Goal: Transaction & Acquisition: Purchase product/service

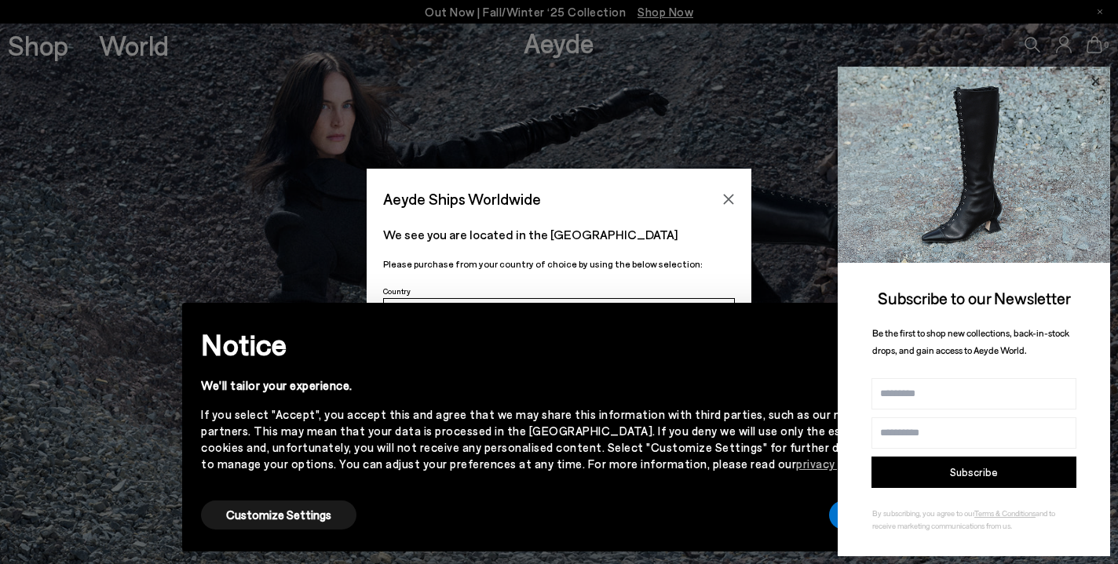
click at [1097, 81] on icon at bounding box center [1095, 81] width 8 height 8
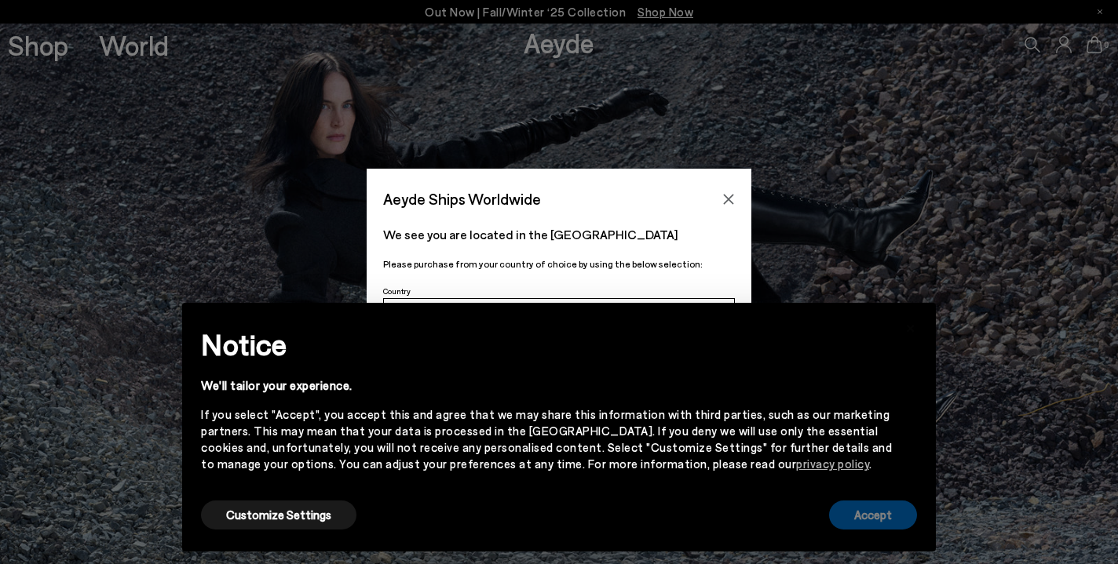
click at [864, 517] on button "Accept" at bounding box center [873, 515] width 88 height 29
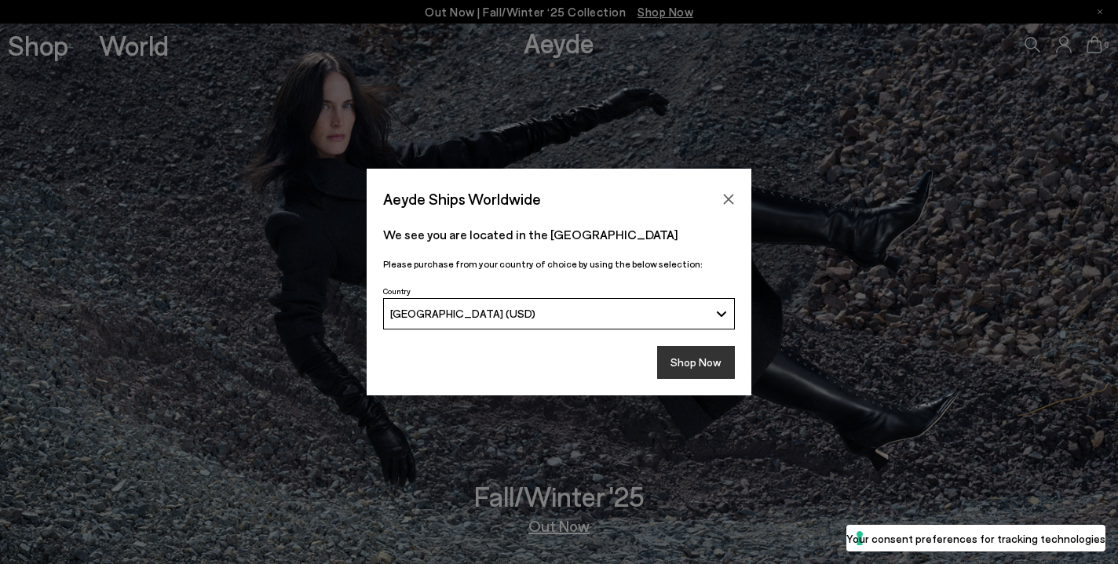
click at [702, 361] on button "Shop Now" at bounding box center [696, 362] width 78 height 33
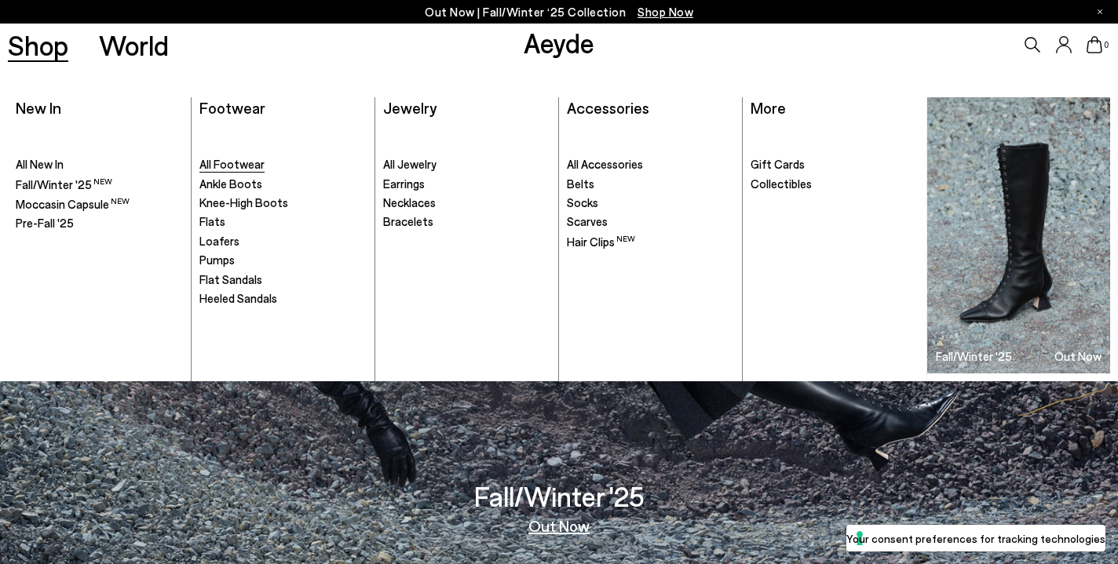
click at [214, 164] on span "All Footwear" at bounding box center [231, 164] width 65 height 14
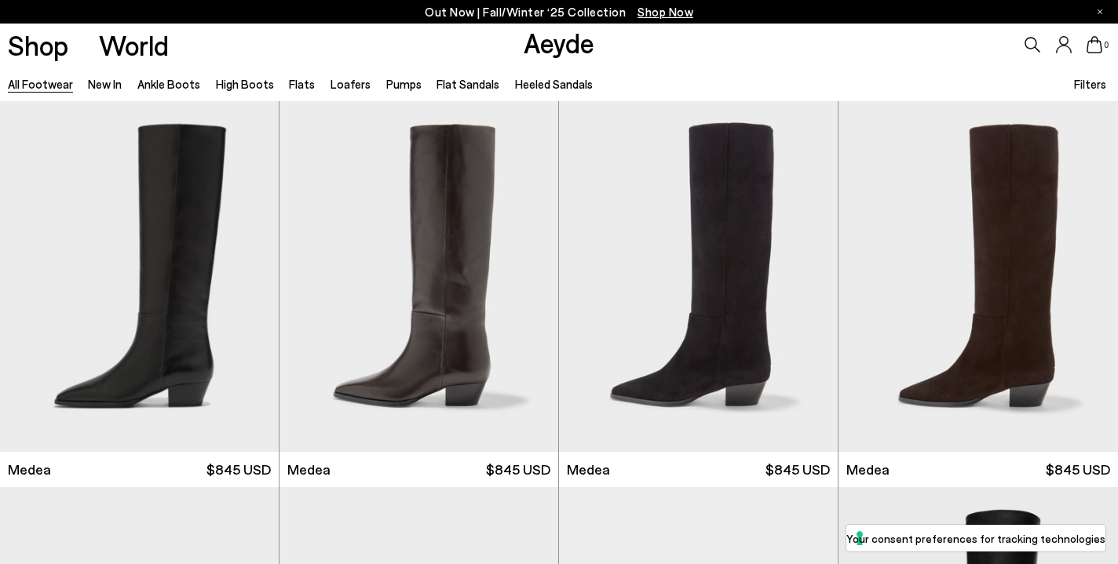
click at [1086, 86] on span "Filters" at bounding box center [1090, 84] width 32 height 14
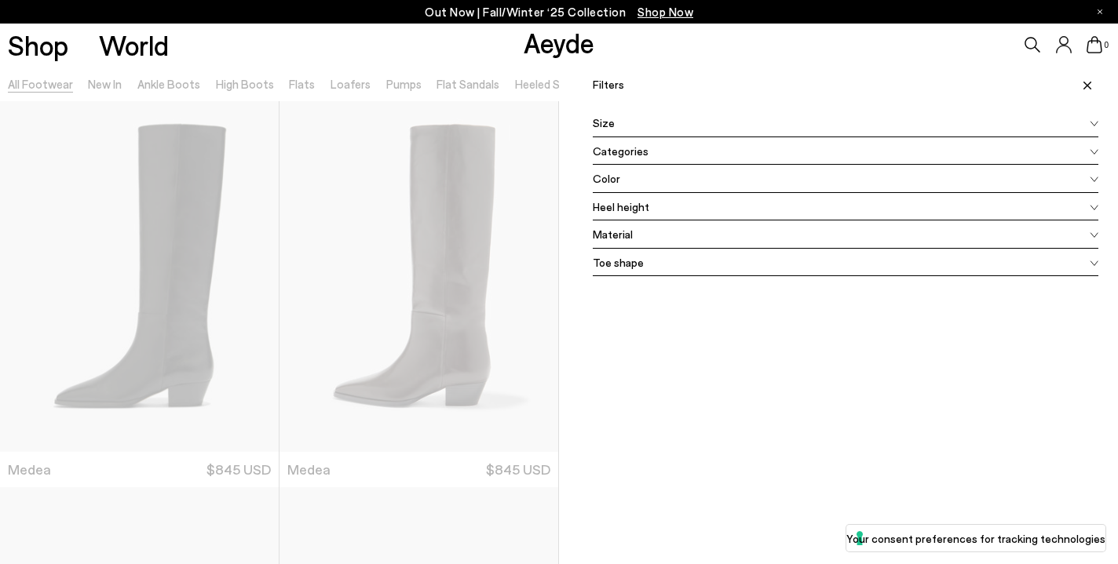
click at [616, 180] on span "Color" at bounding box center [606, 178] width 27 height 16
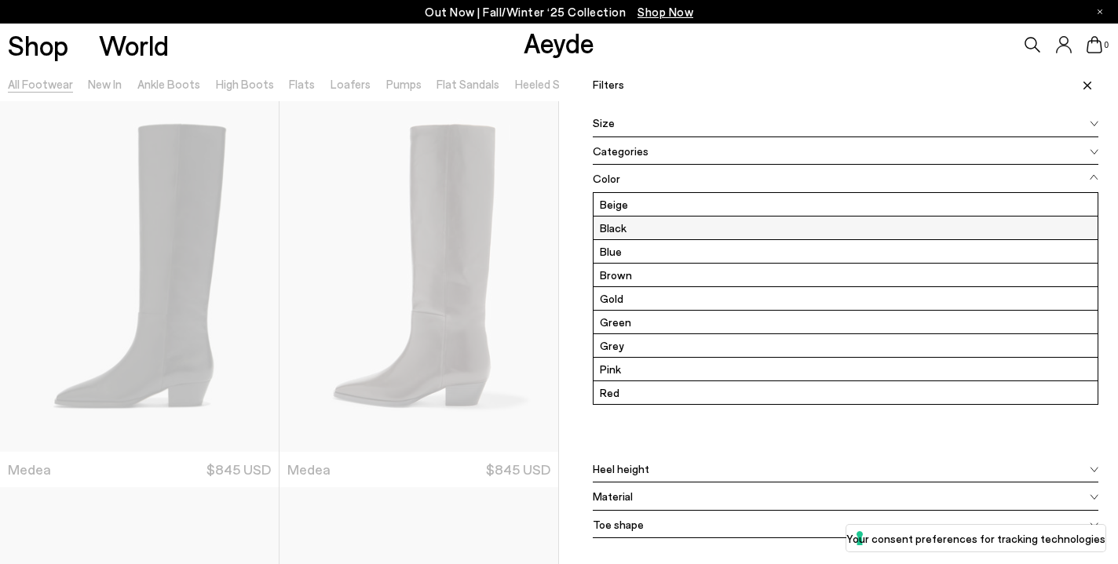
click at [624, 230] on label "Black" at bounding box center [845, 228] width 504 height 23
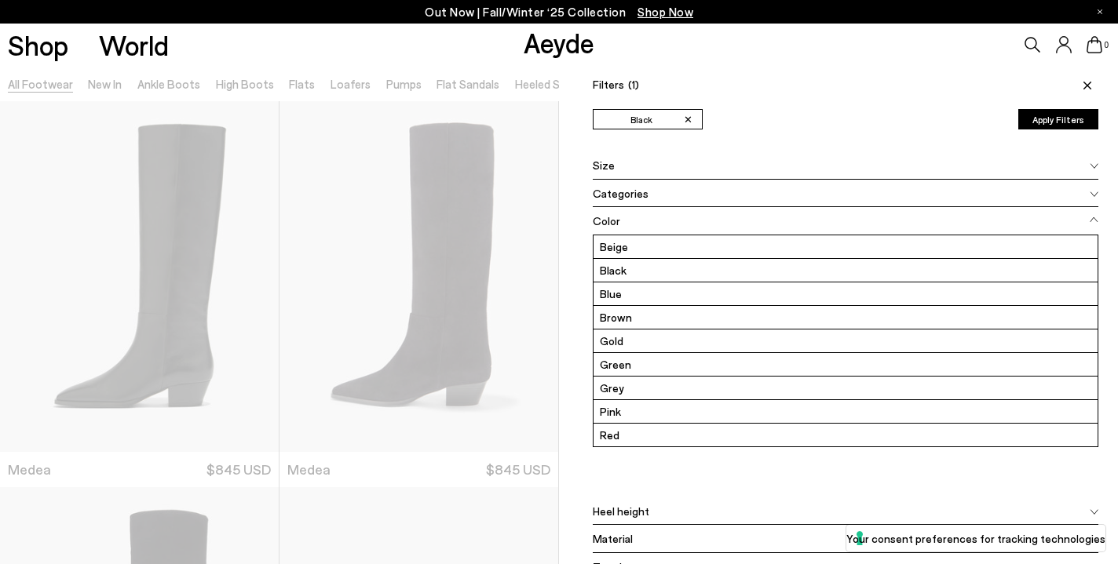
click at [1094, 218] on icon at bounding box center [1093, 220] width 9 height 6
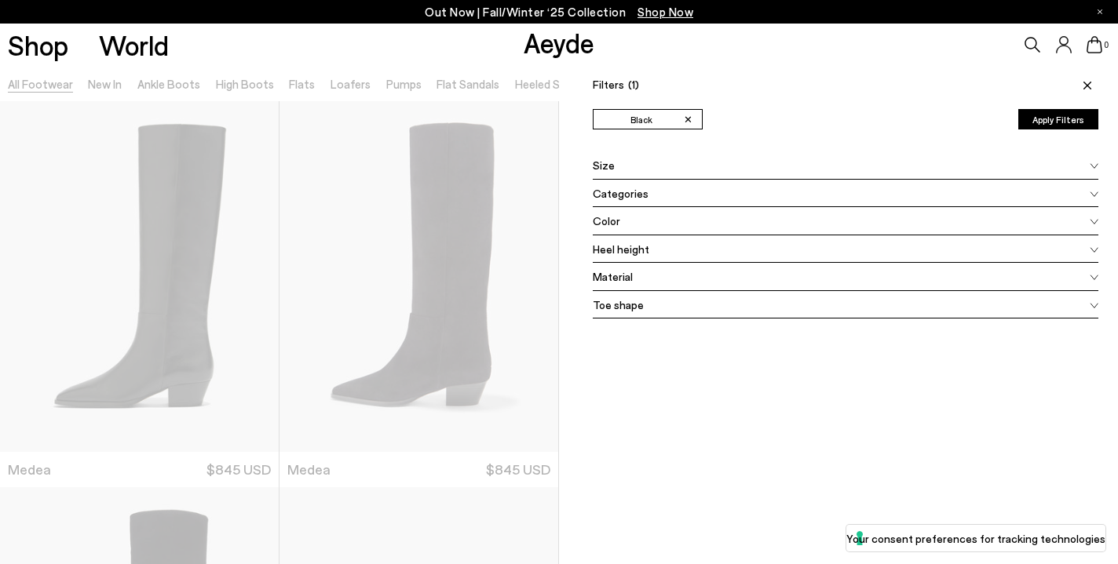
click at [701, 163] on div "Size" at bounding box center [845, 165] width 505 height 28
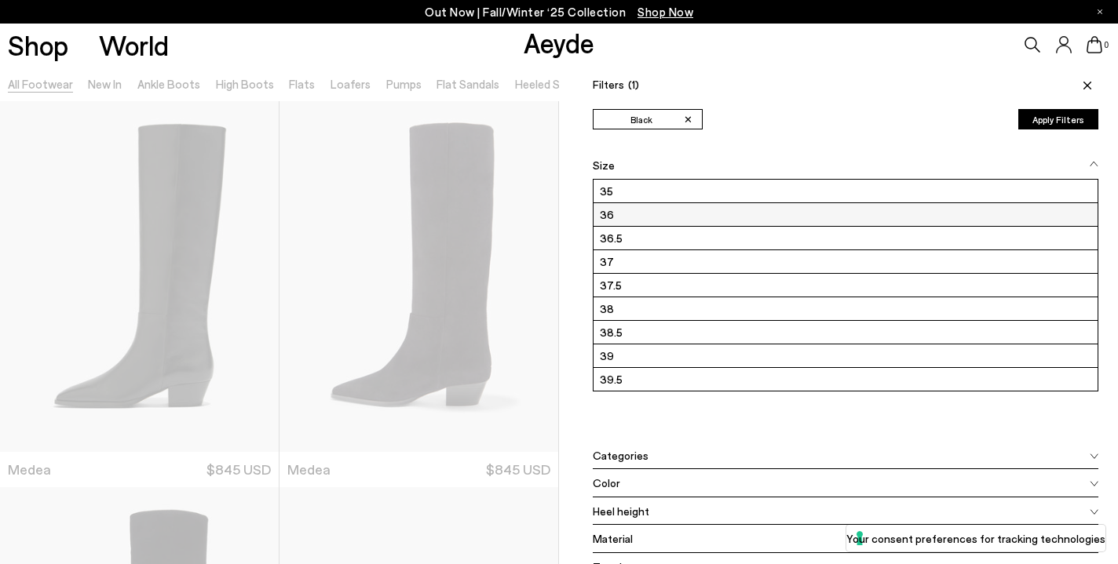
click at [632, 213] on label "36" at bounding box center [845, 214] width 504 height 23
click at [1041, 122] on button "Apply Filters" at bounding box center [1058, 119] width 80 height 20
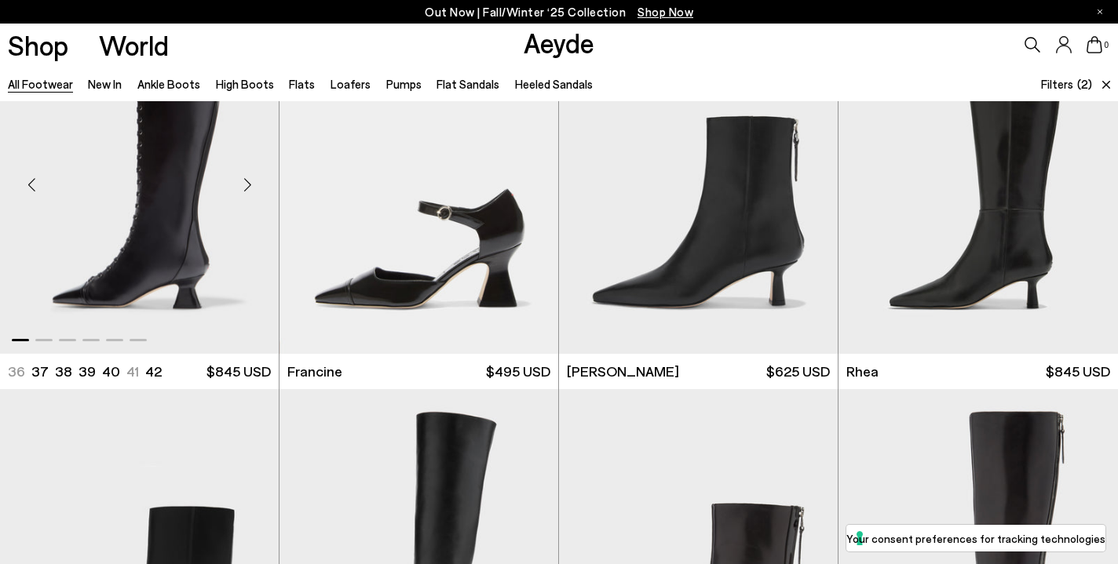
scroll to position [1256, 0]
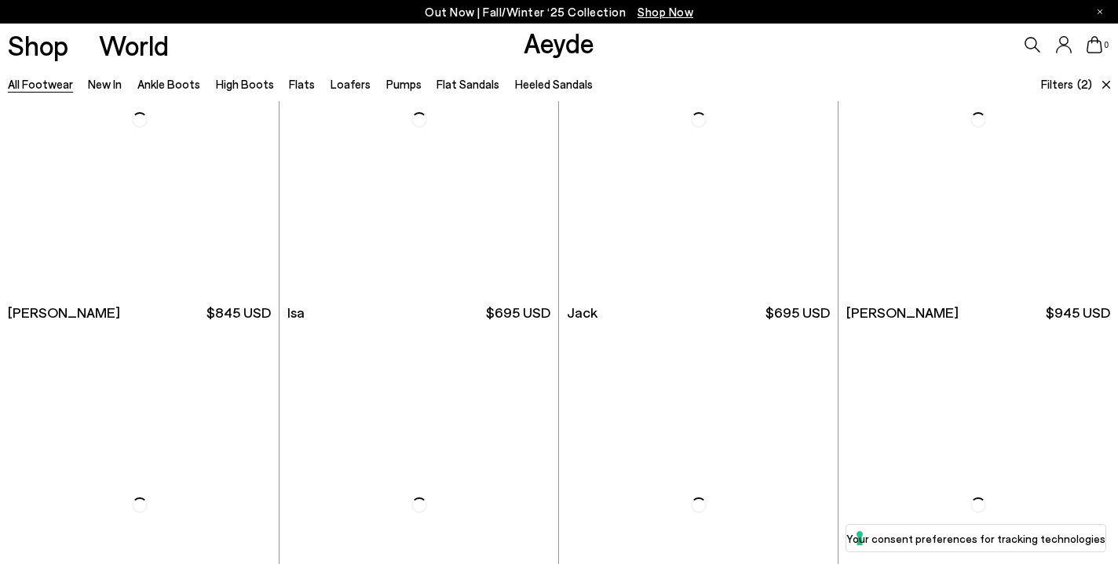
scroll to position [4400, 0]
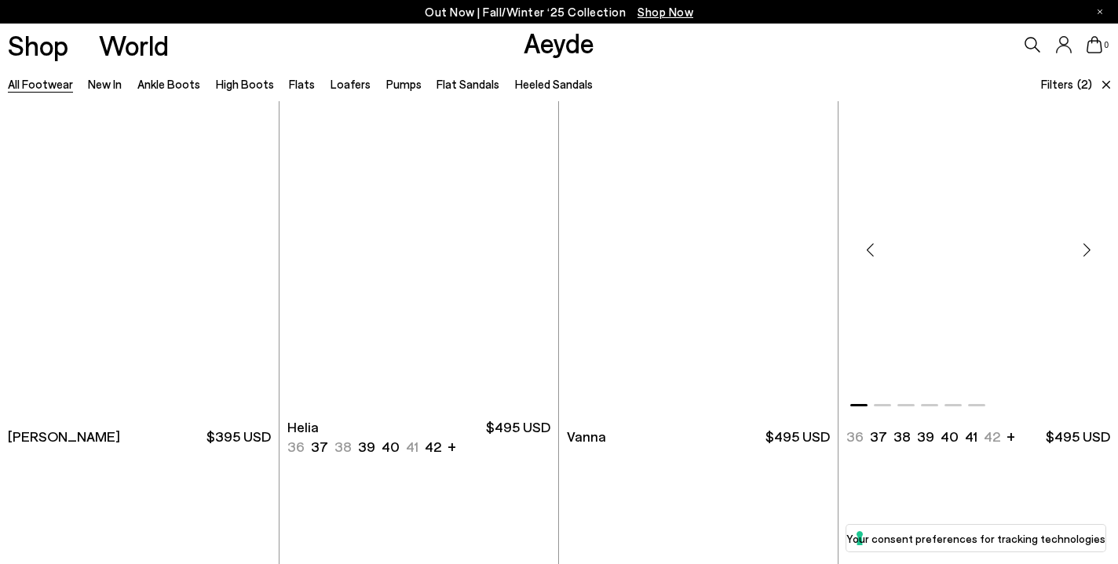
scroll to position [6585, 0]
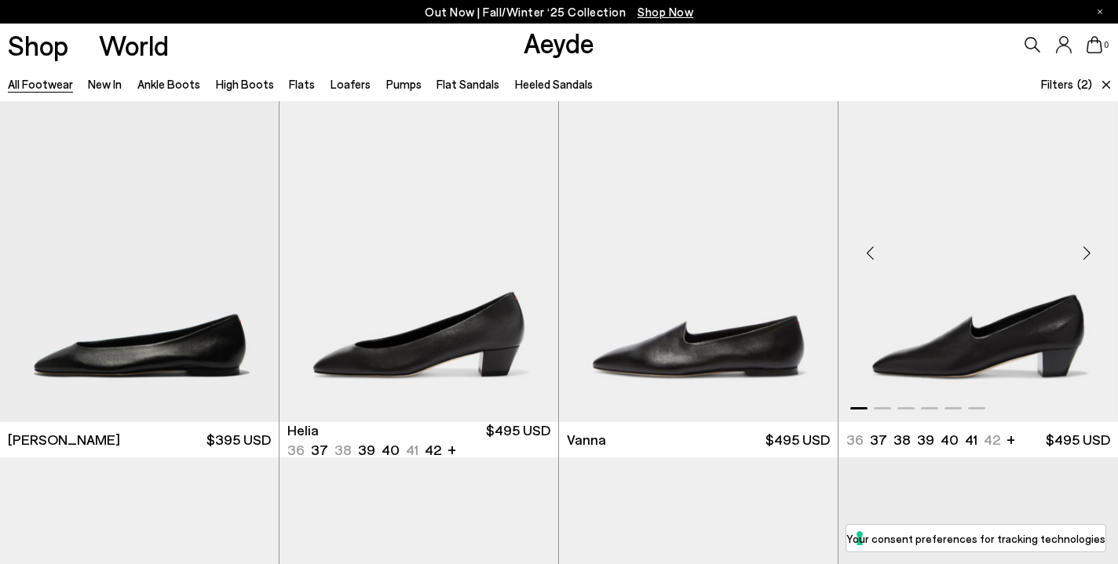
click at [1086, 252] on div "Next slide" at bounding box center [1086, 253] width 47 height 47
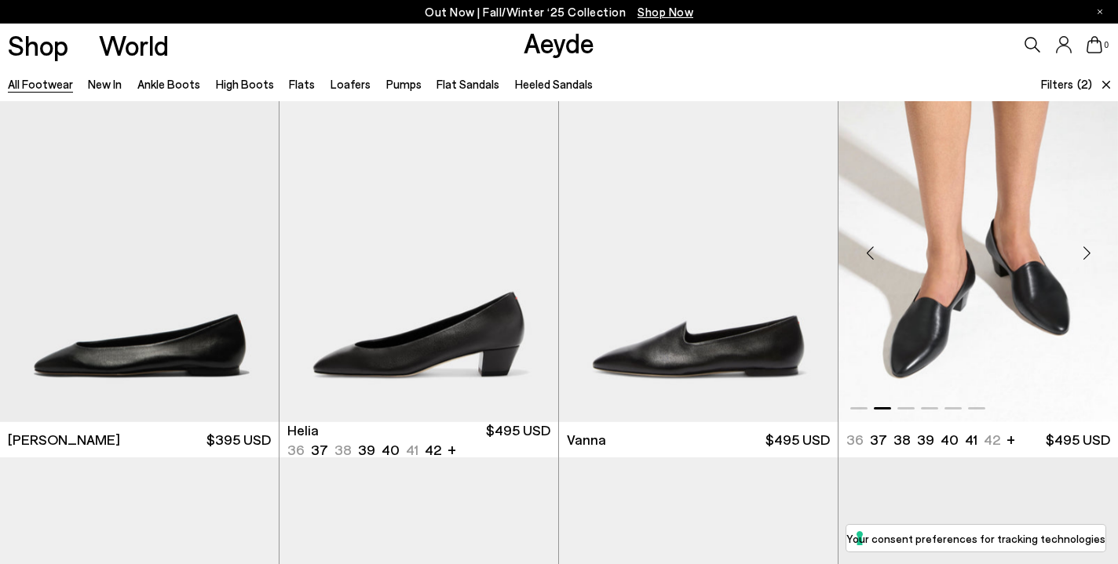
click at [1086, 252] on div "Next slide" at bounding box center [1086, 253] width 47 height 47
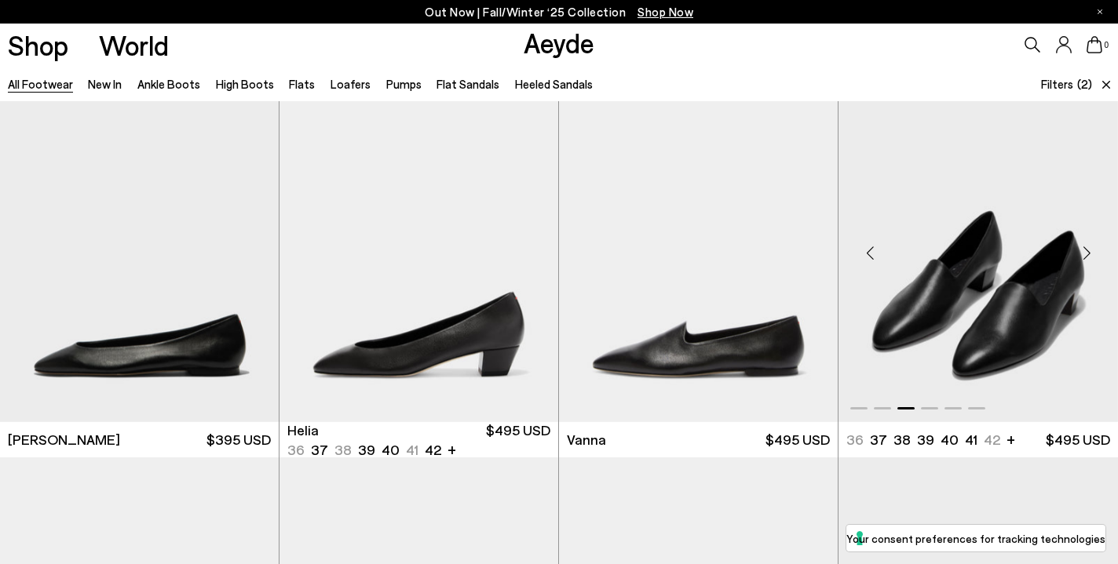
click at [1086, 252] on div "Next slide" at bounding box center [1086, 253] width 47 height 47
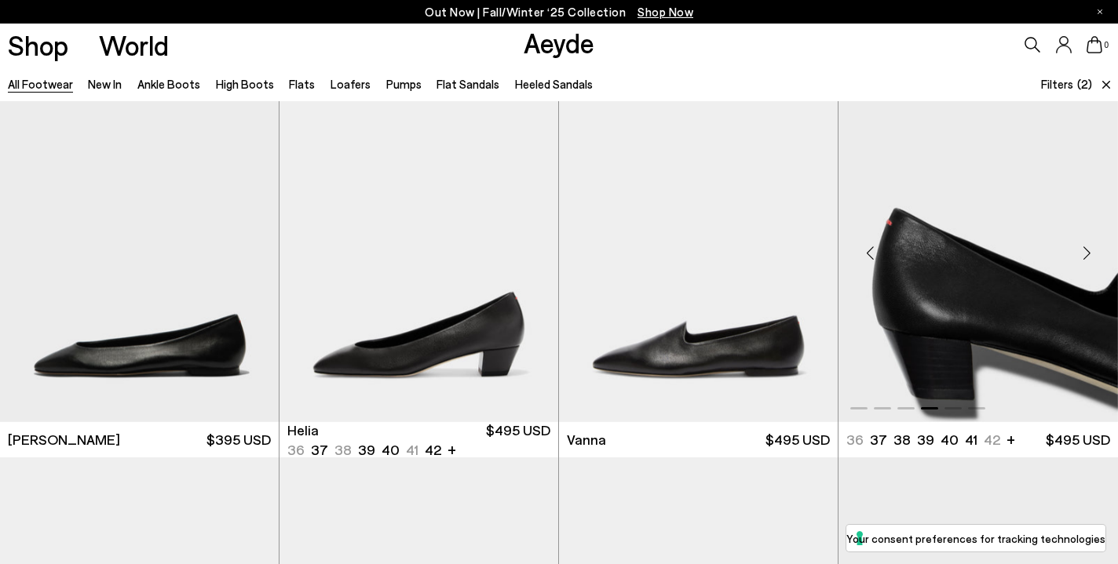
click at [1086, 252] on div "Next slide" at bounding box center [1086, 253] width 47 height 47
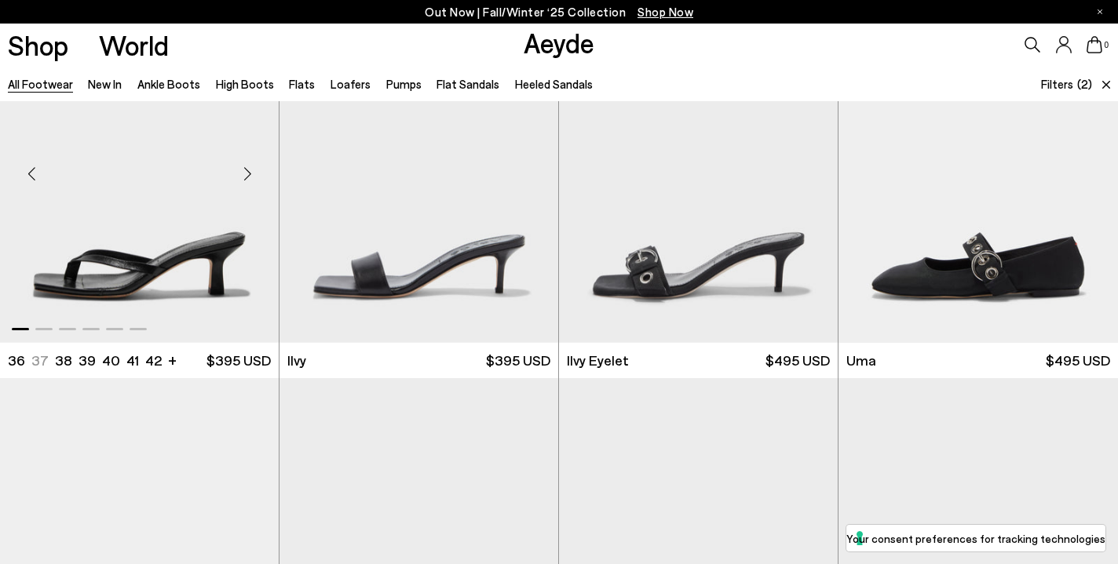
scroll to position [10880, 0]
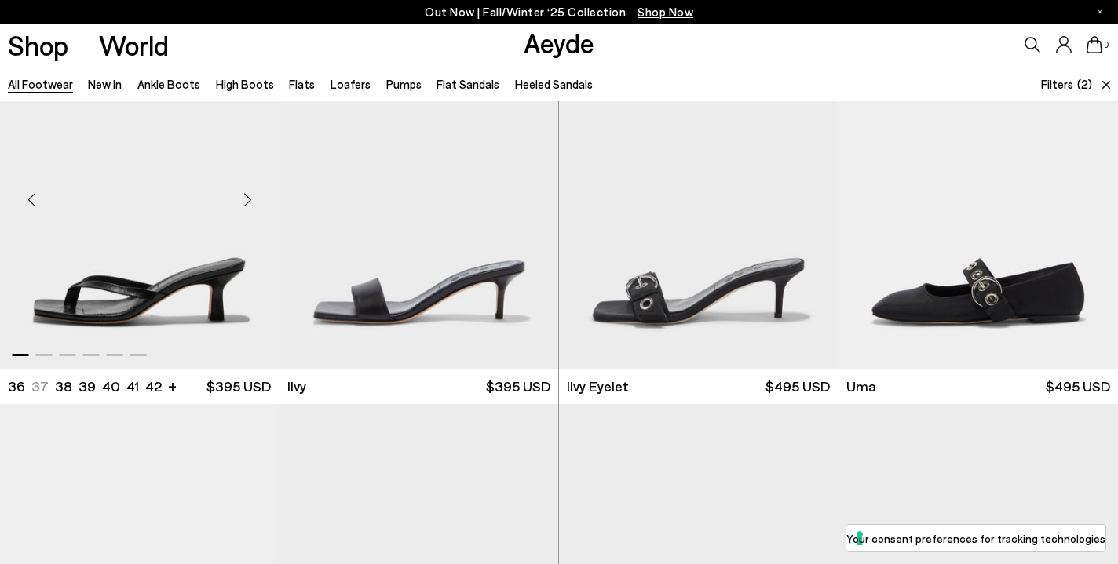
click at [245, 201] on div "Next slide" at bounding box center [247, 200] width 47 height 47
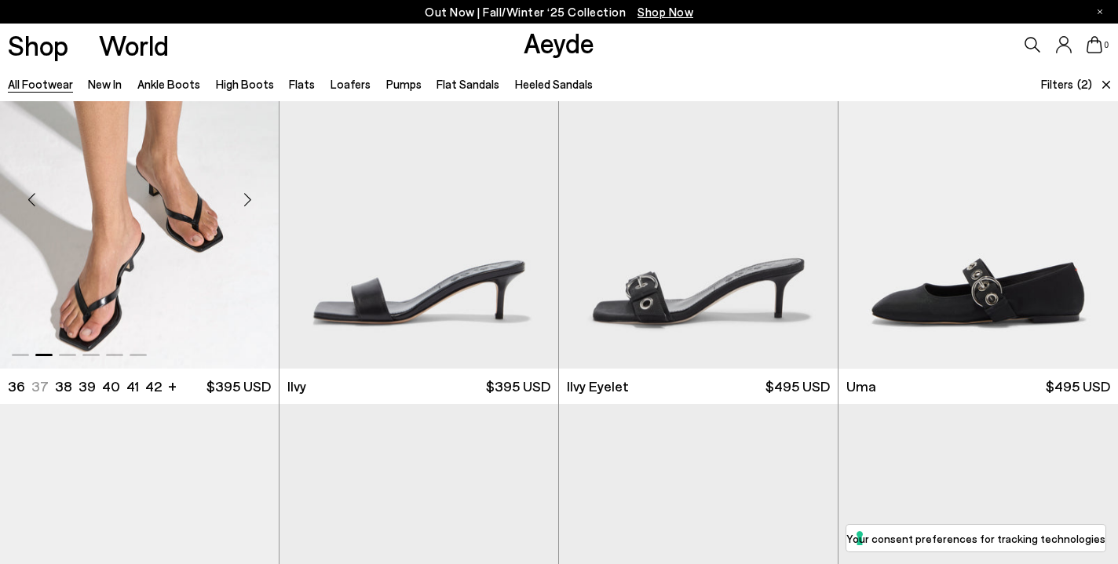
click at [249, 200] on div "Next slide" at bounding box center [247, 200] width 47 height 47
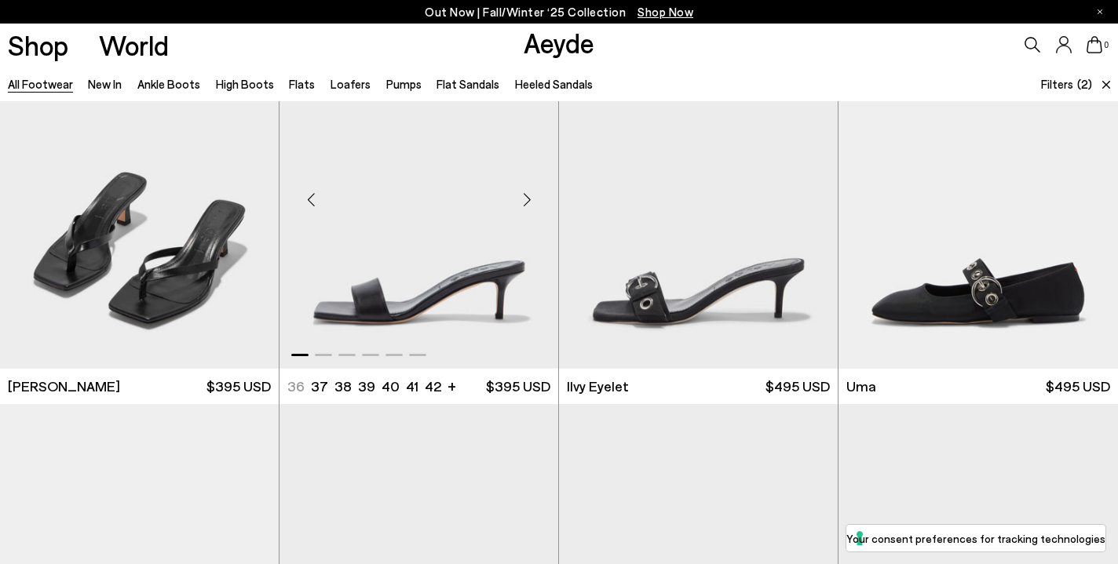
click at [528, 198] on div "Next slide" at bounding box center [526, 200] width 47 height 47
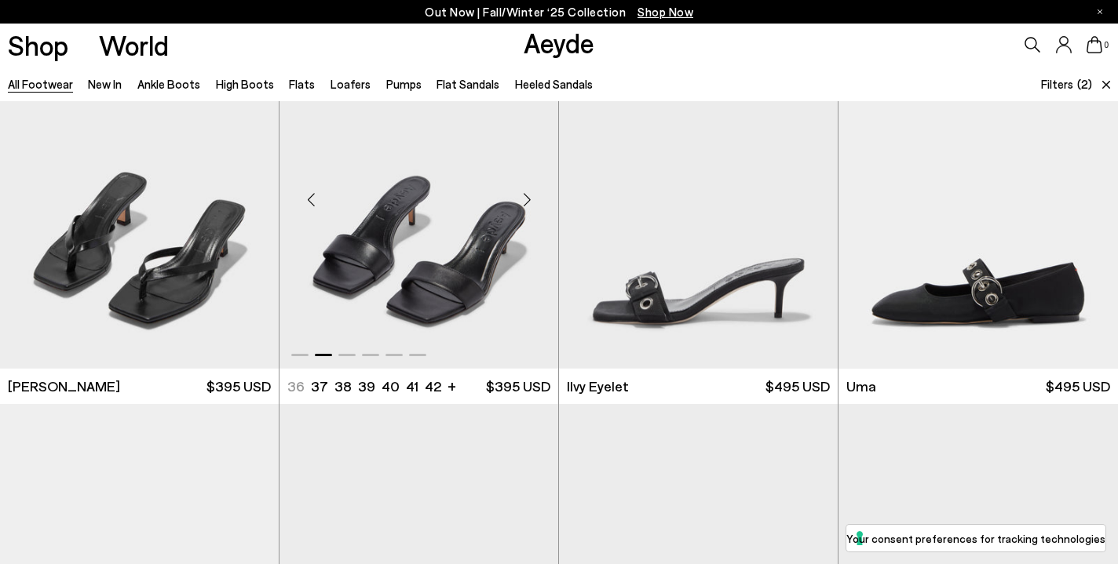
click at [527, 198] on div "Next slide" at bounding box center [526, 200] width 47 height 47
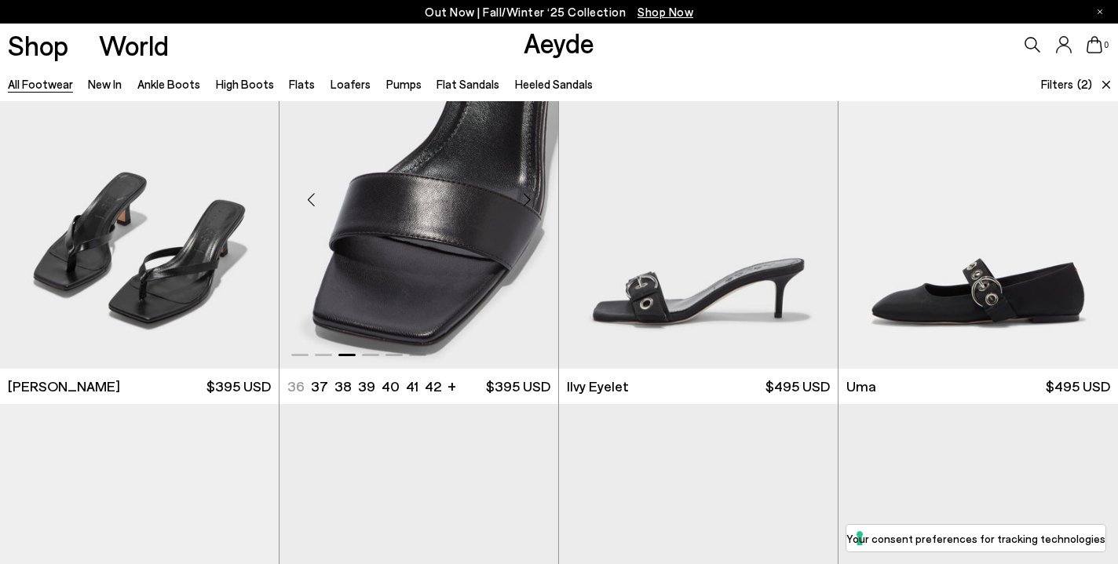
click at [527, 198] on div "Next slide" at bounding box center [526, 200] width 47 height 47
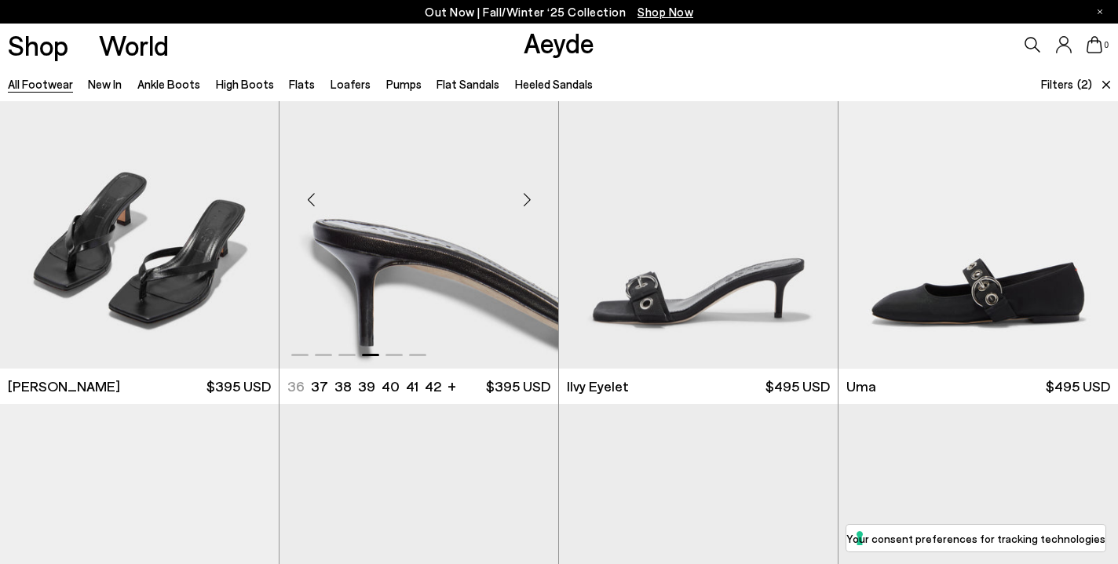
click at [527, 198] on div "Next slide" at bounding box center [526, 200] width 47 height 47
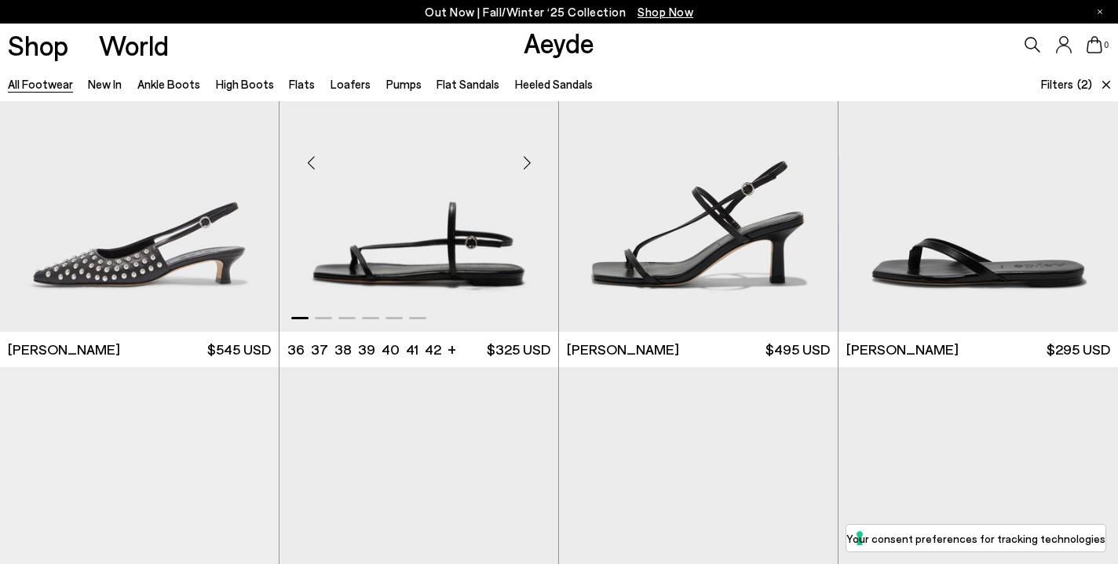
scroll to position [11692, 0]
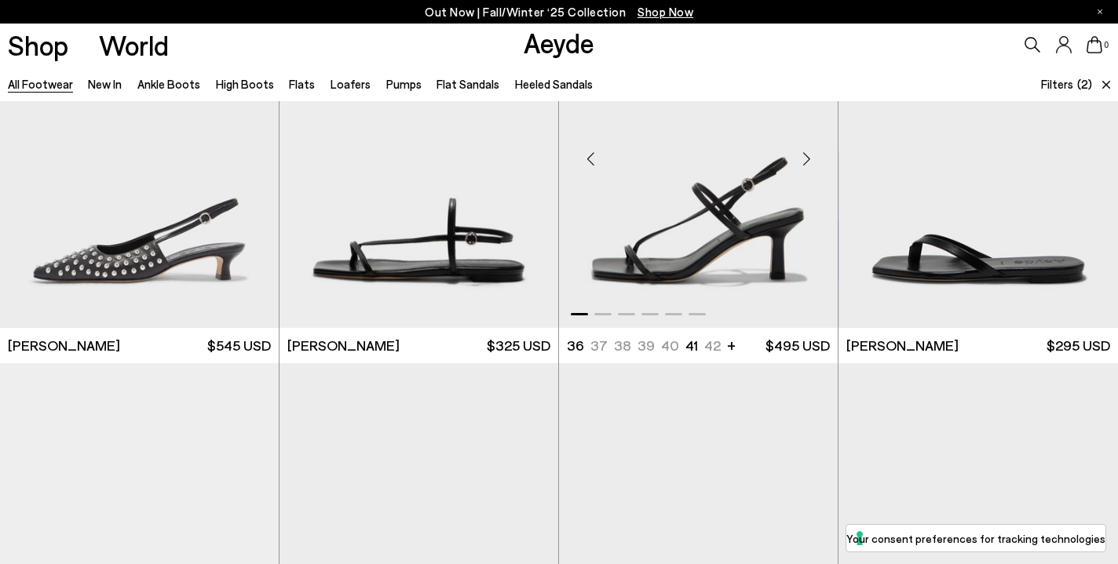
click at [805, 163] on div "Next slide" at bounding box center [805, 159] width 47 height 47
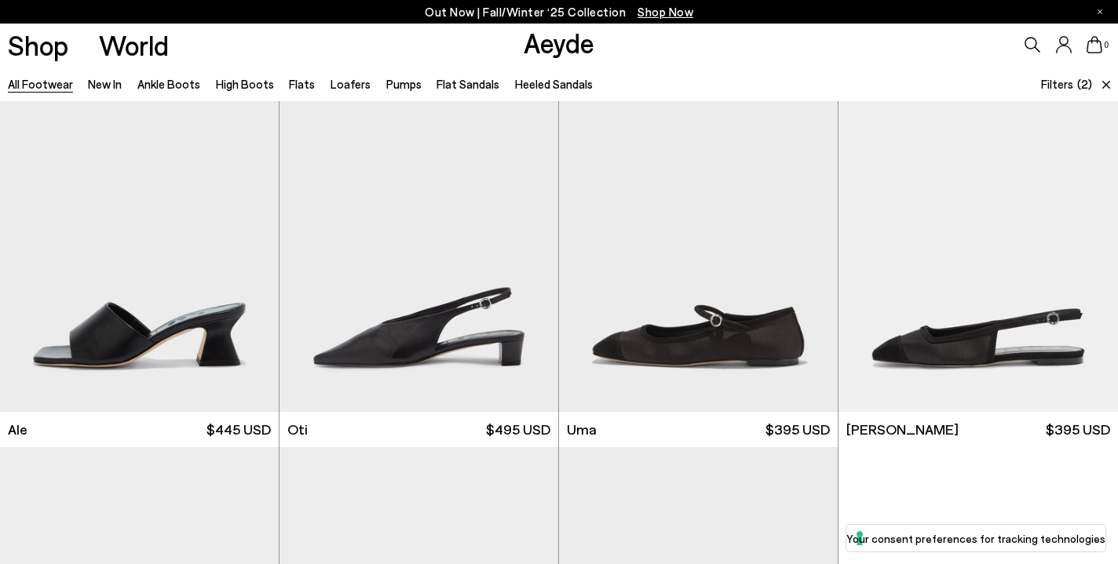
scroll to position [12381, 0]
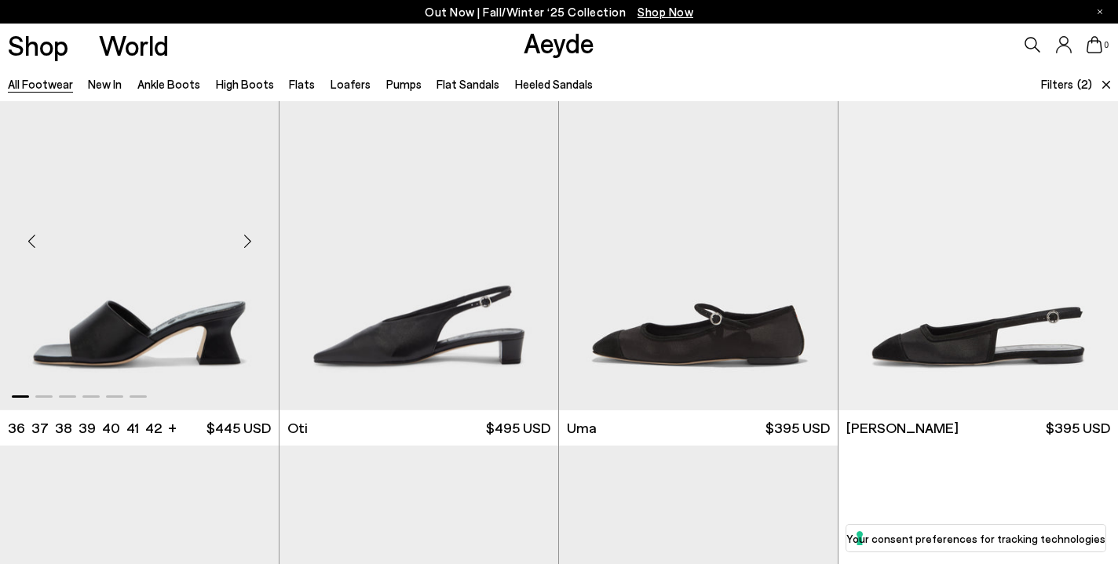
click at [248, 241] on div "Next slide" at bounding box center [247, 240] width 47 height 47
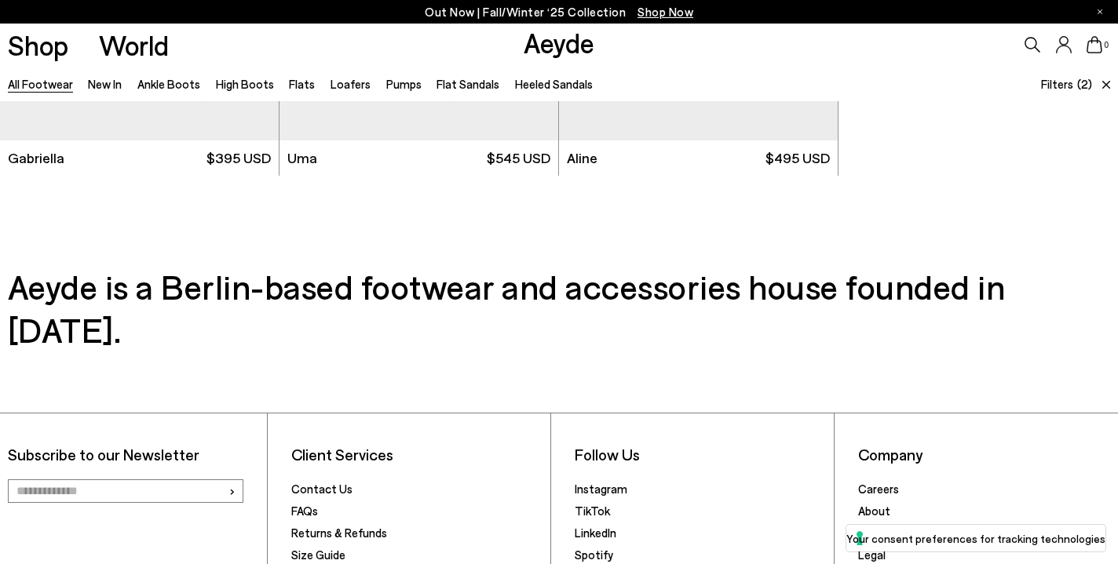
scroll to position [13037, 0]
